Goal: Information Seeking & Learning: Check status

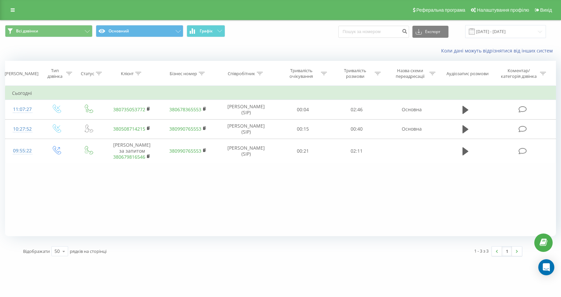
drag, startPoint x: 540, startPoint y: 188, endPoint x: 111, endPoint y: 181, distance: 429.5
click at [111, 181] on div "Фільтрувати за умовою Дорівнює Введіть значення Скасувати OK Фільтрувати за умо…" at bounding box center [280, 161] width 551 height 150
click at [188, 219] on div "Фільтрувати за умовою Дорівнює Введіть значення Скасувати OK Фільтрувати за умо…" at bounding box center [280, 161] width 551 height 150
drag, startPoint x: 294, startPoint y: 226, endPoint x: 176, endPoint y: 203, distance: 119.8
drag, startPoint x: 176, startPoint y: 203, endPoint x: 144, endPoint y: 210, distance: 33.3
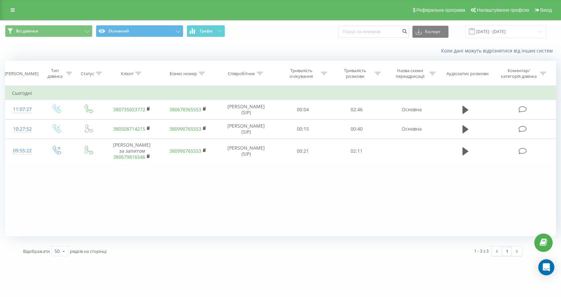
drag, startPoint x: 144, startPoint y: 210, endPoint x: 335, endPoint y: 220, distance: 191.6
drag, startPoint x: 335, startPoint y: 220, endPoint x: 314, endPoint y: 38, distance: 183.2
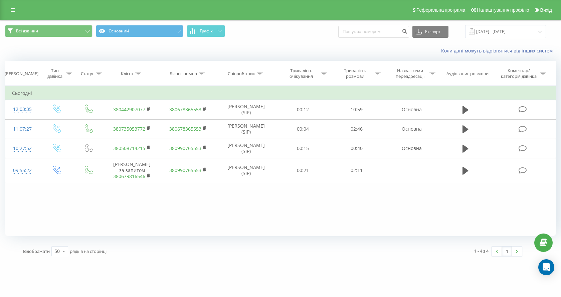
drag, startPoint x: 29, startPoint y: 204, endPoint x: 421, endPoint y: 204, distance: 392.3
click at [421, 204] on div "Фільтрувати за умовою Дорівнює Введіть значення Скасувати OK Фільтрувати за умо…" at bounding box center [280, 161] width 551 height 150
click at [316, 220] on div "Фільтрувати за умовою Дорівнює Введіть значення Скасувати OK Фільтрувати за умо…" at bounding box center [280, 161] width 551 height 150
drag, startPoint x: 221, startPoint y: 209, endPoint x: 226, endPoint y: 226, distance: 17.7
click at [226, 226] on div "Фільтрувати за умовою Дорівнює Введіть значення Скасувати OK Фільтрувати за умо…" at bounding box center [280, 161] width 551 height 150
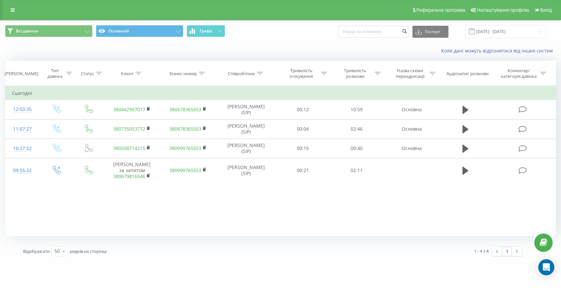
drag, startPoint x: 534, startPoint y: 203, endPoint x: 194, endPoint y: 206, distance: 340.3
click at [194, 206] on div "Фільтрувати за умовою Дорівнює Введіть значення Скасувати OK Фільтрувати за умо…" at bounding box center [280, 161] width 551 height 150
click at [194, 207] on div "Фільтрувати за умовою Дорівнює Введіть значення Скасувати OK Фільтрувати за умо…" at bounding box center [280, 161] width 551 height 150
click at [130, 210] on div "Фільтрувати за умовою Дорівнює Введіть значення Скасувати OK Фільтрувати за умо…" at bounding box center [280, 161] width 551 height 150
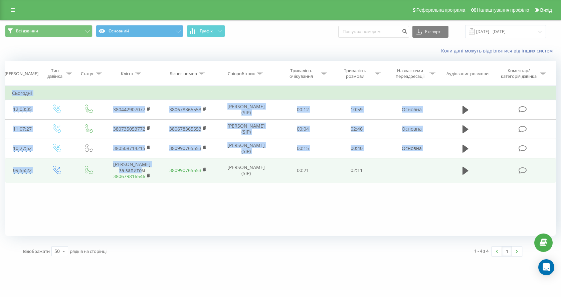
drag, startPoint x: 506, startPoint y: 206, endPoint x: 127, endPoint y: 176, distance: 380.2
click at [127, 176] on div "Фільтрувати за умовою Дорівнює Введіть значення Скасувати OK Фільтрувати за умо…" at bounding box center [280, 161] width 551 height 150
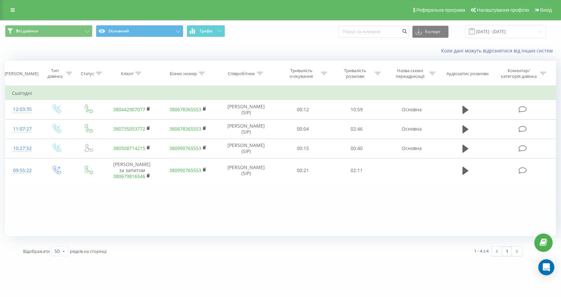
click at [186, 212] on div "Фільтрувати за умовою Дорівнює Введіть значення Скасувати OK Фільтрувати за умо…" at bounding box center [280, 161] width 551 height 150
click at [263, 41] on div "Всі дзвінки Основний Графік Експорт .csv .xls .xlsx [DATE] - [DATE]" at bounding box center [280, 31] width 560 height 22
drag, startPoint x: 460, startPoint y: 43, endPoint x: 335, endPoint y: 49, distance: 124.7
click at [337, 49] on div "Коли дані можуть відрізнятися вiд інших систем" at bounding box center [280, 51] width 560 height 16
click at [285, 49] on div "Коли дані можуть відрізнятися вiд інших систем" at bounding box center [385, 50] width 350 height 7
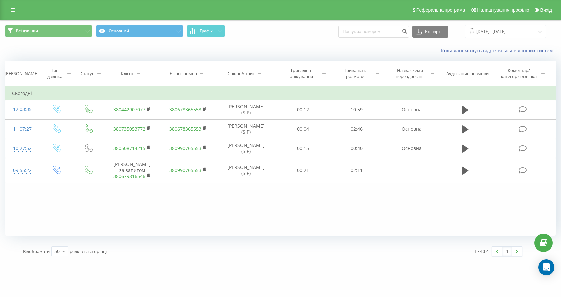
click at [144, 221] on div "Фільтрувати за умовою Дорівнює Введіть значення Скасувати OK Фільтрувати за умо…" at bounding box center [280, 161] width 551 height 150
